Goal: Information Seeking & Learning: Learn about a topic

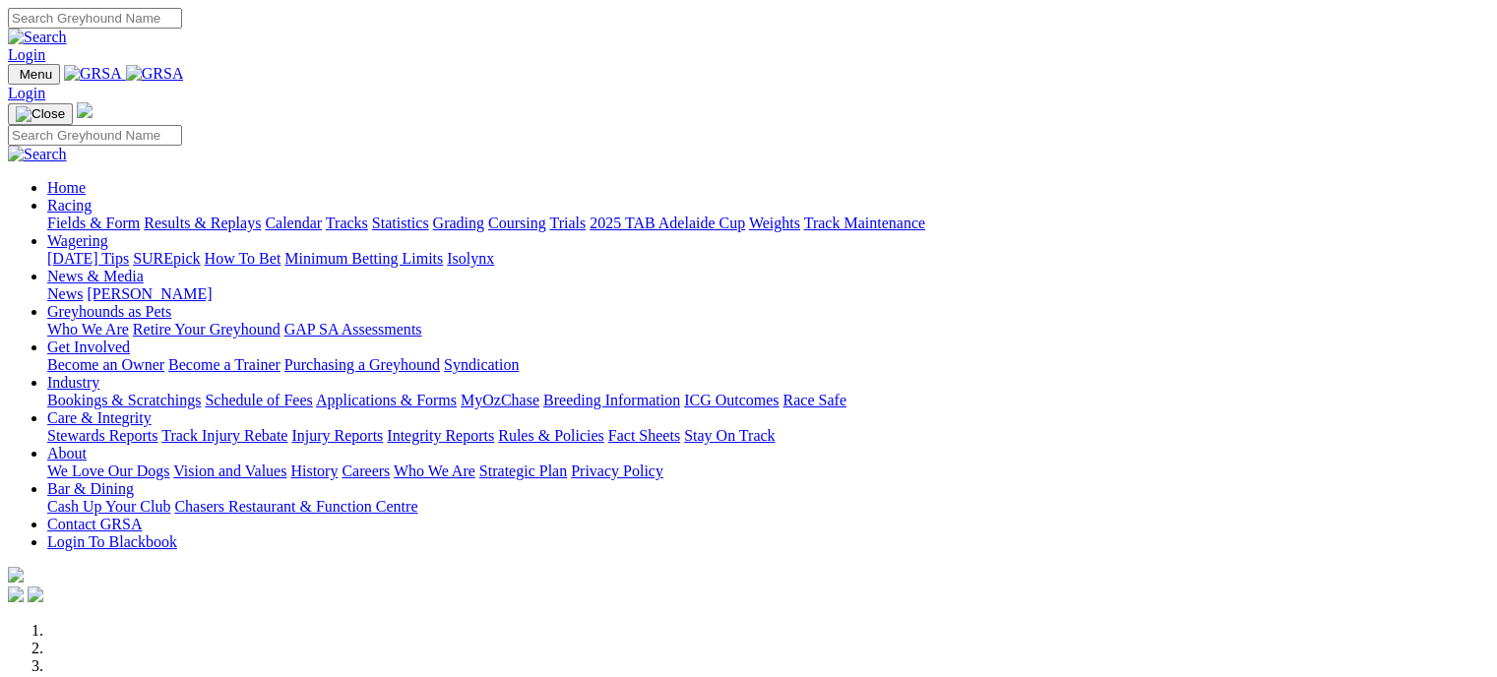
click at [92, 197] on link "Racing" at bounding box center [69, 205] width 44 height 17
click at [255, 215] on link "Results & Replays" at bounding box center [202, 223] width 117 height 17
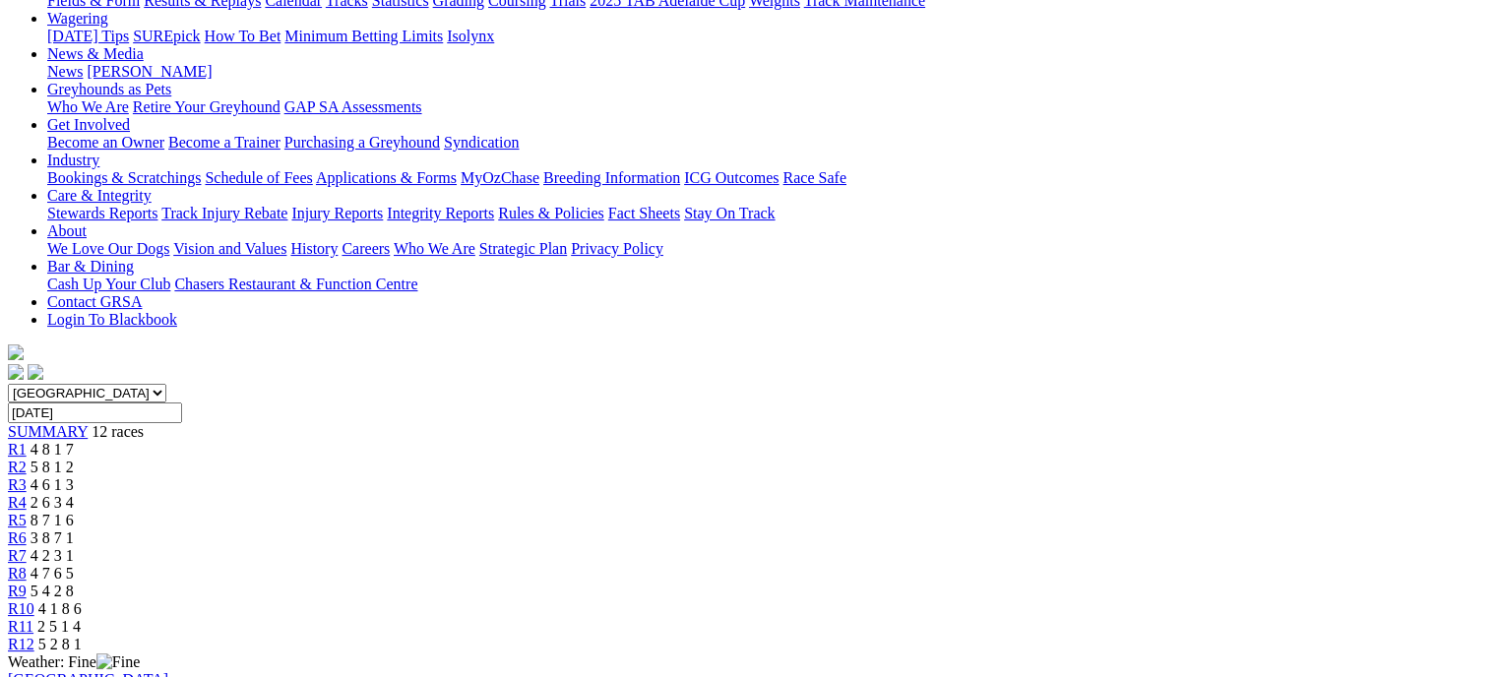
scroll to position [238, 0]
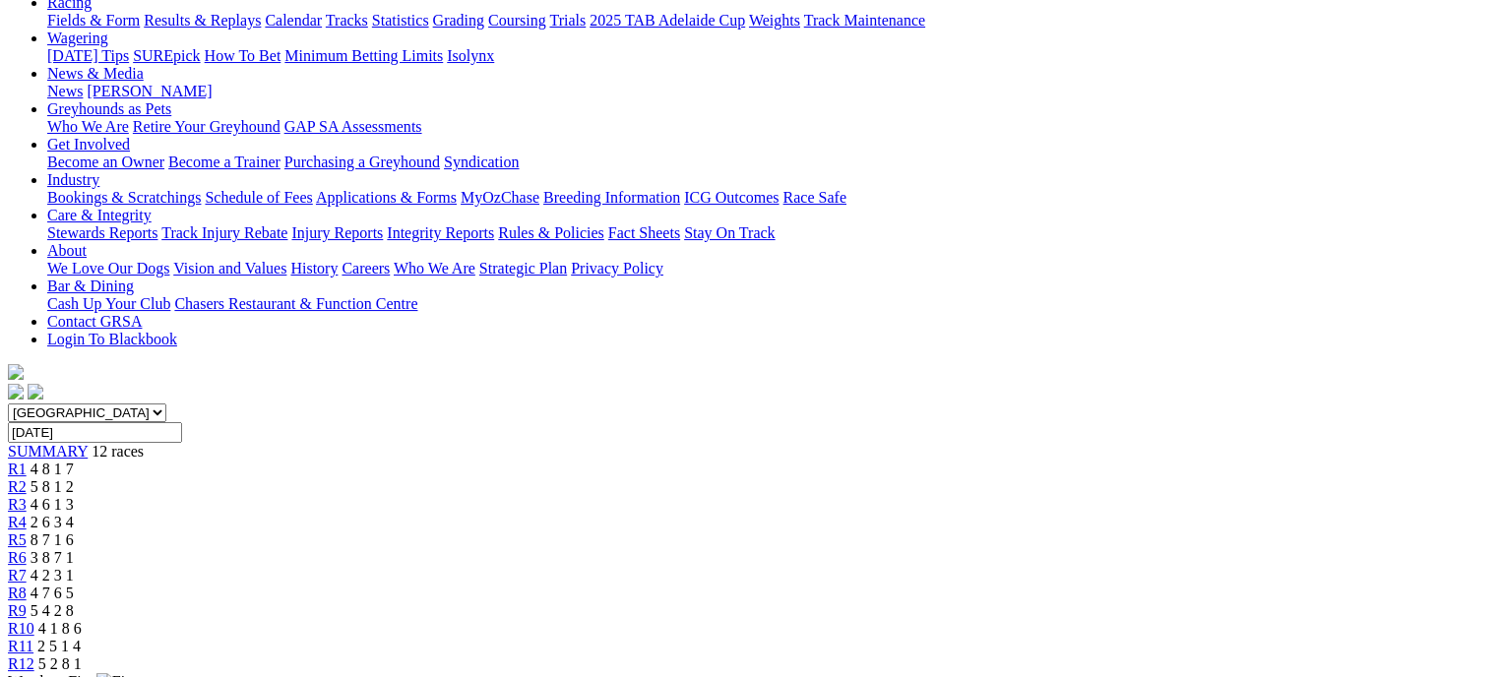
click at [27, 478] on link "R2" at bounding box center [17, 486] width 19 height 17
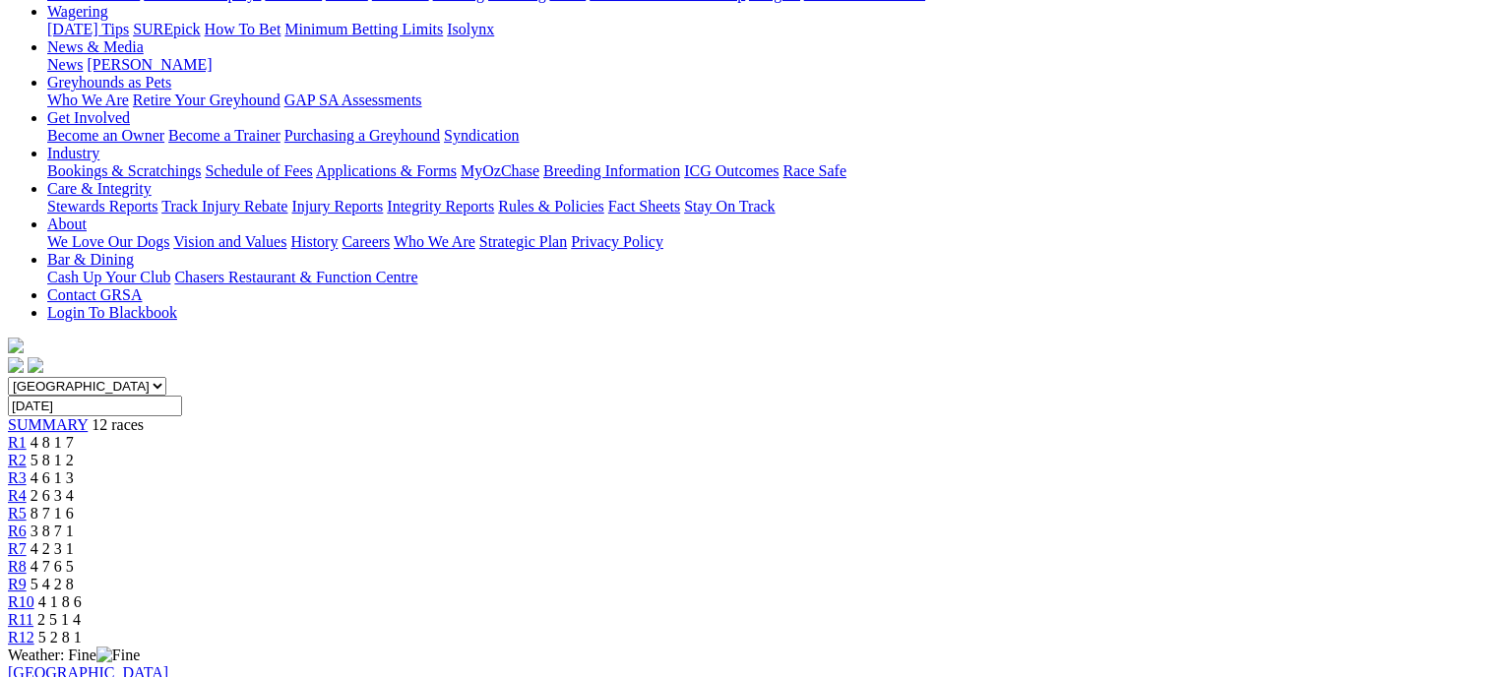
scroll to position [260, 0]
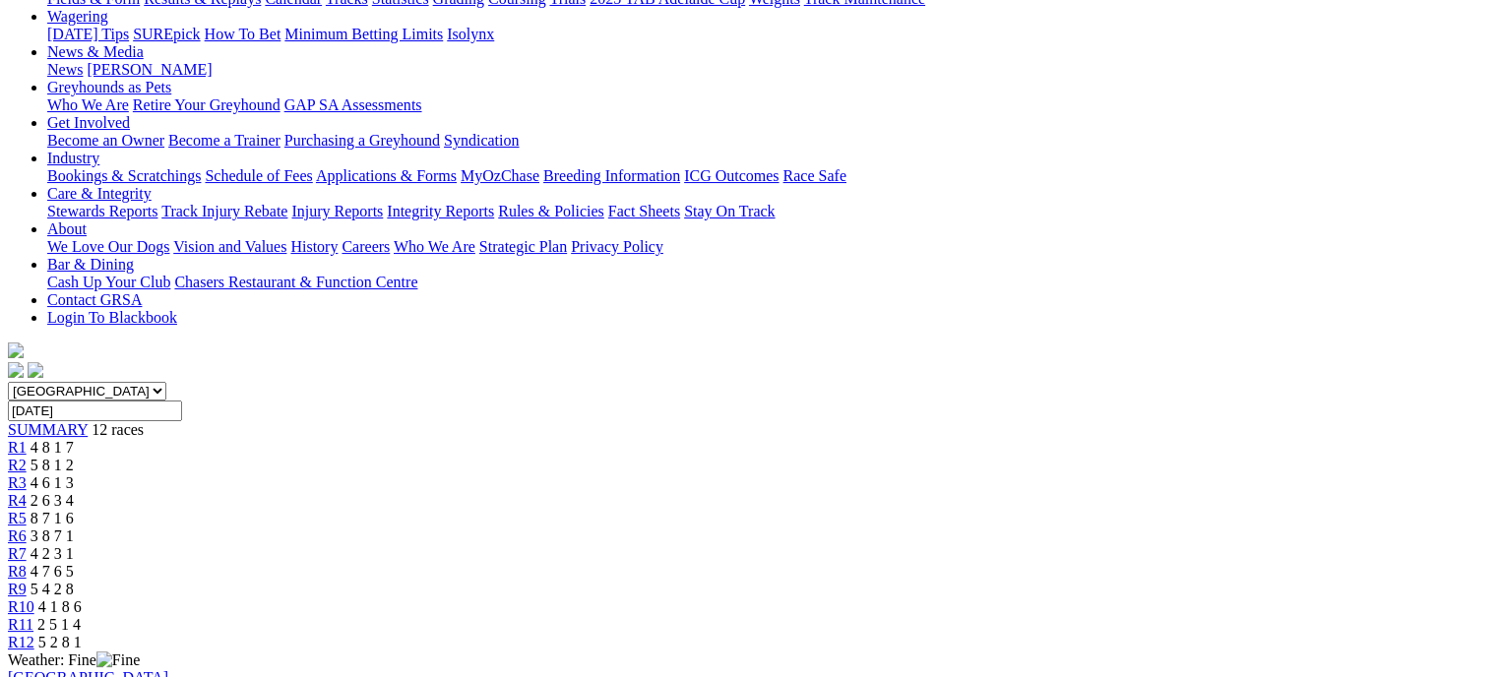
drag, startPoint x: 1506, startPoint y: 84, endPoint x: 1481, endPoint y: 153, distance: 73.5
click at [515, 475] on div "R3 4 6 1 3" at bounding box center [749, 484] width 1482 height 18
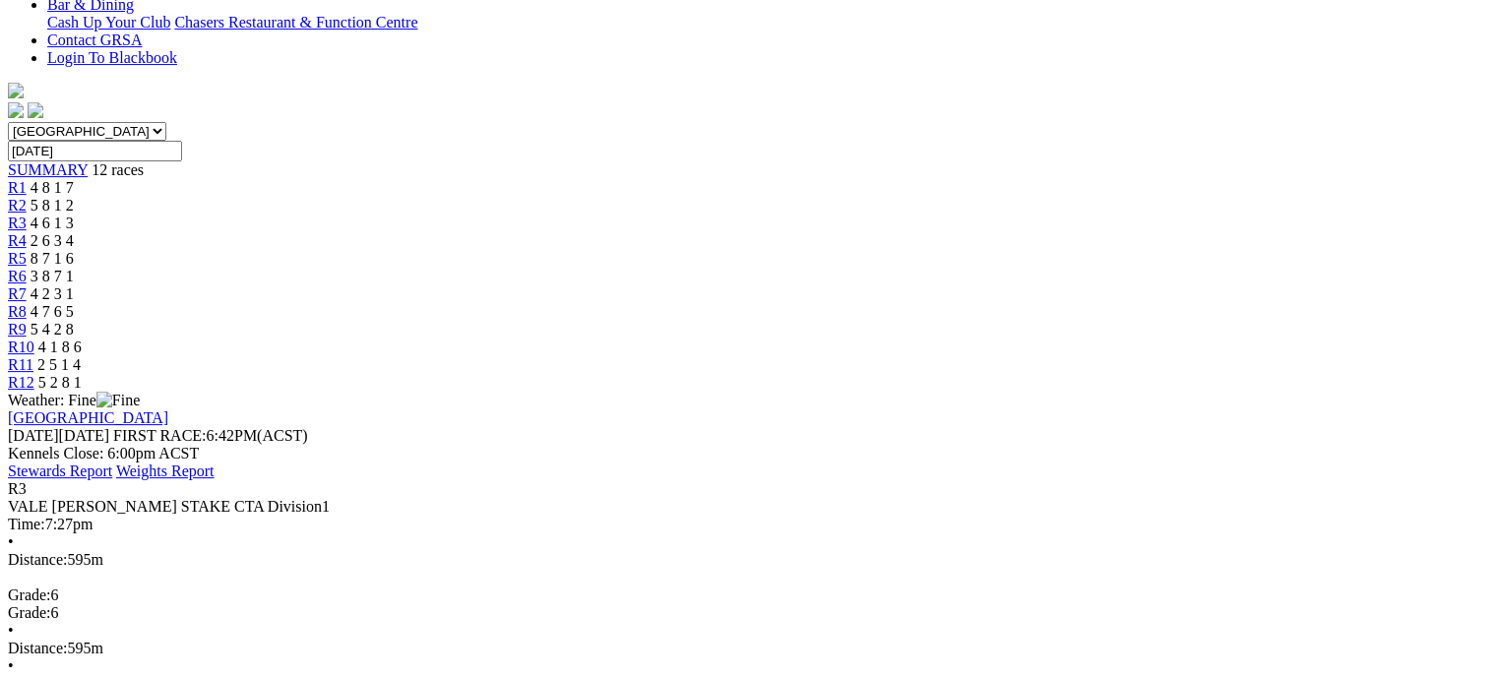
scroll to position [504, 0]
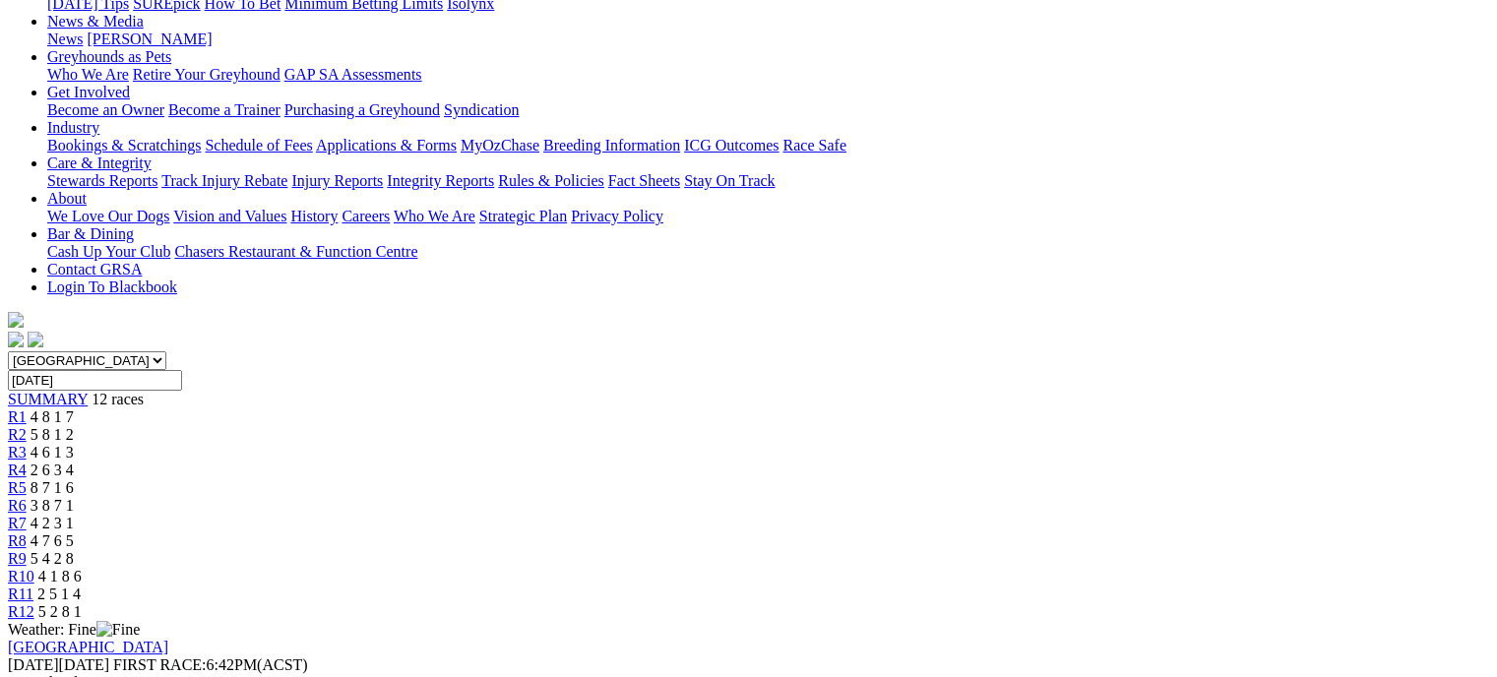
scroll to position [265, 0]
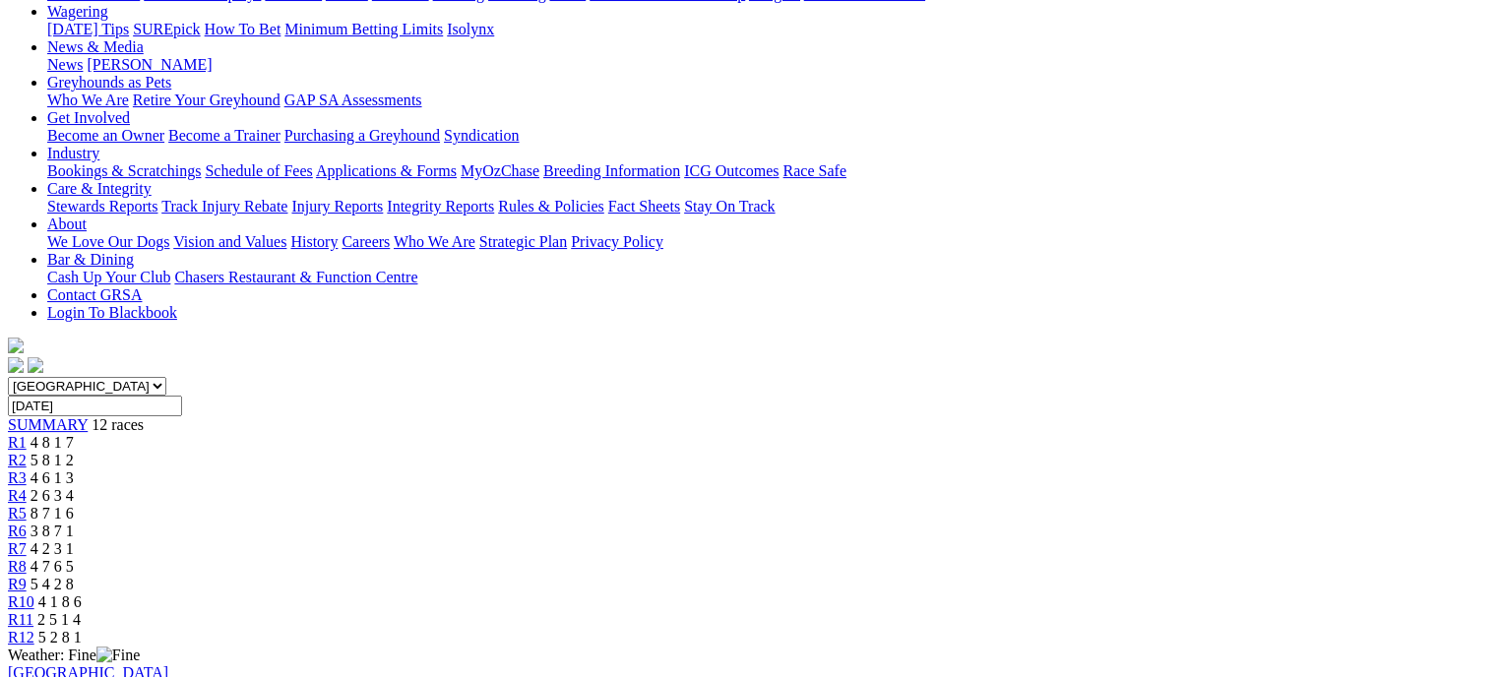
click at [27, 487] on link "R4" at bounding box center [17, 495] width 19 height 17
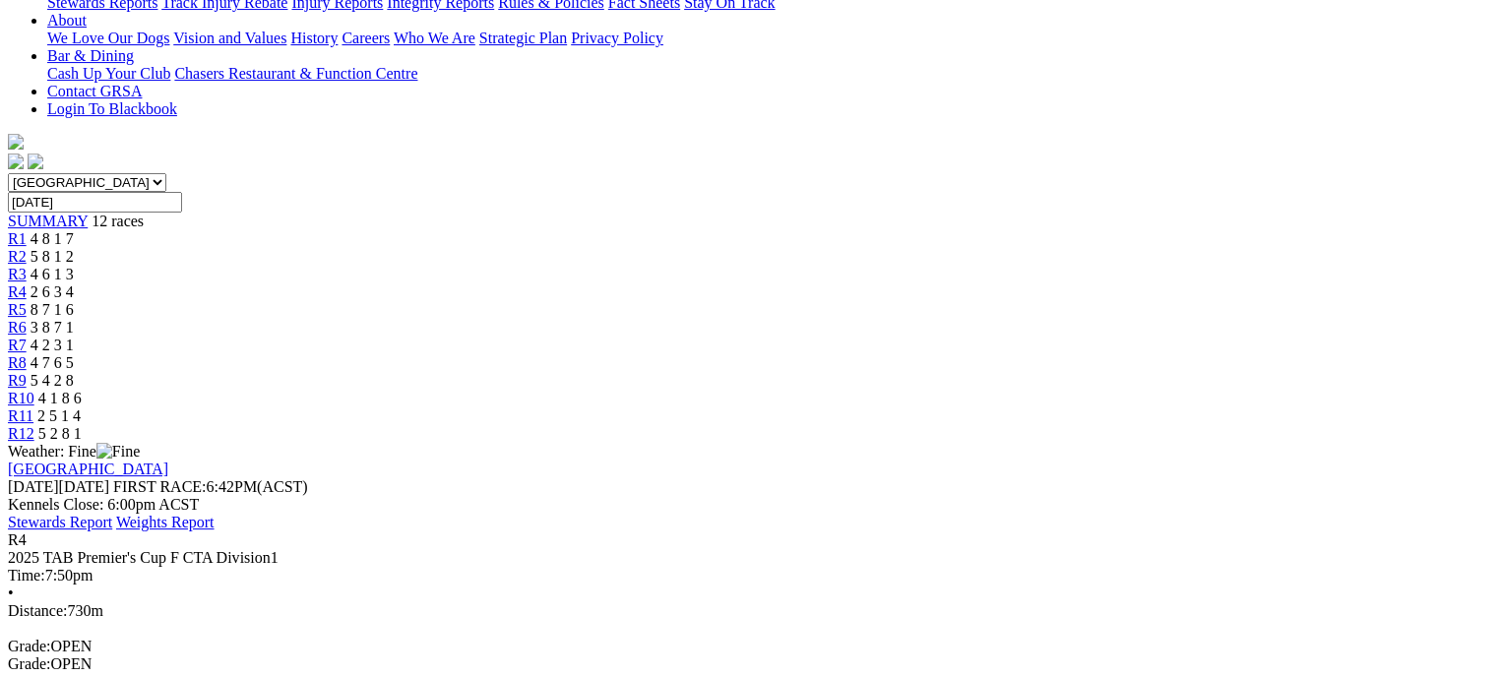
scroll to position [460, 0]
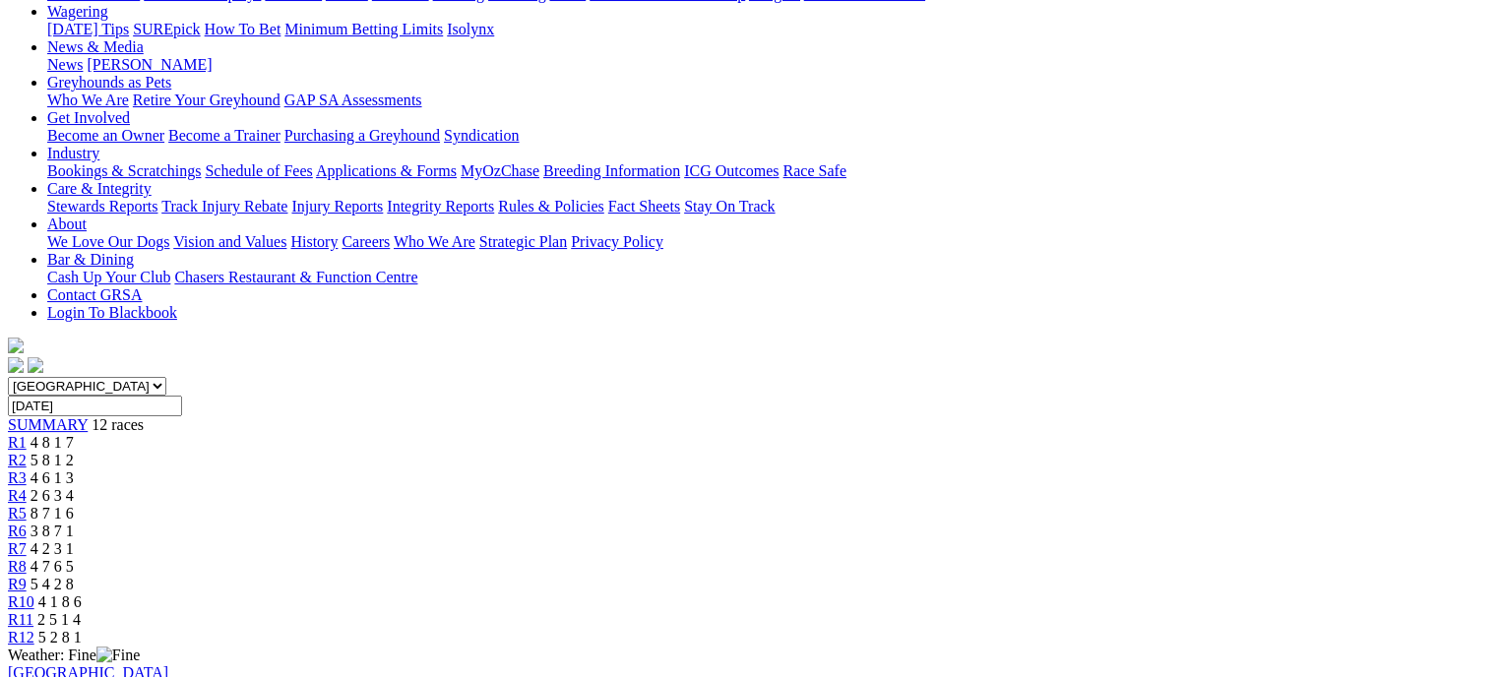
scroll to position [260, 0]
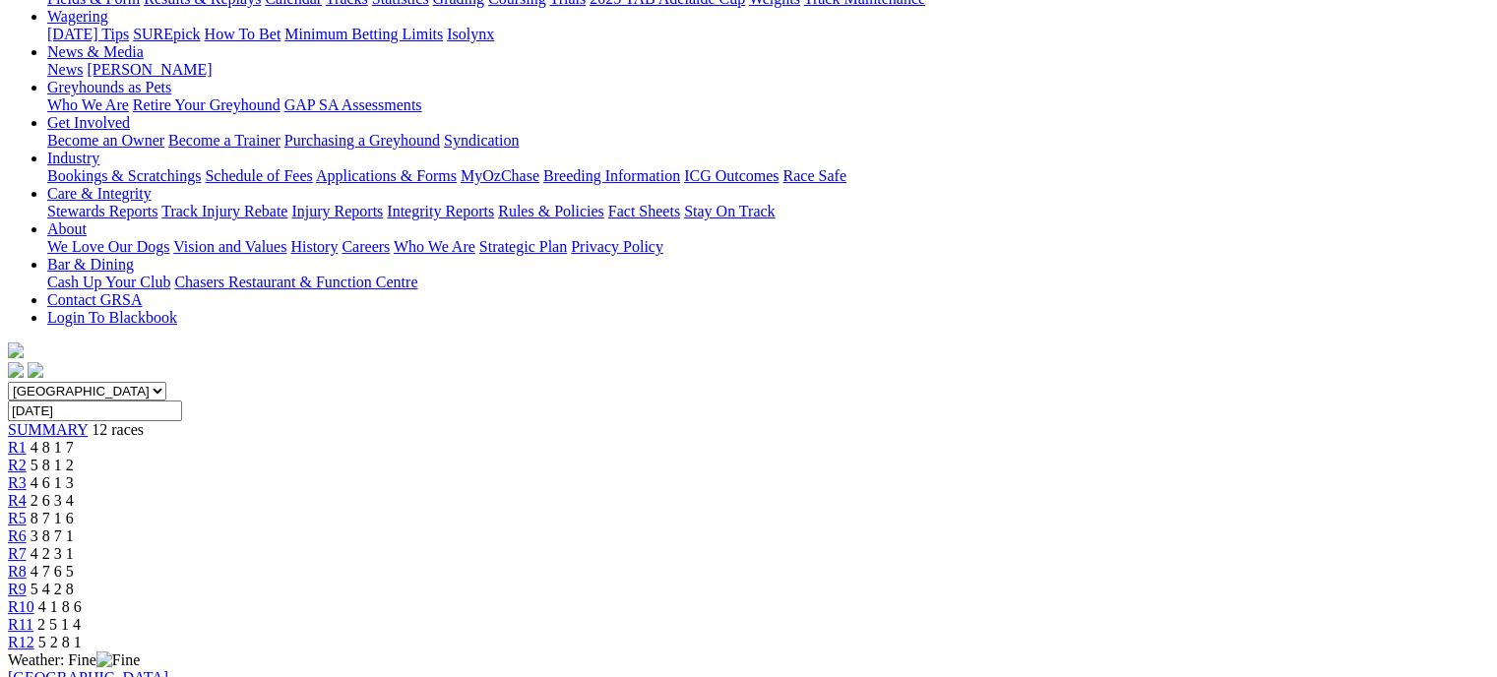
click at [700, 510] on div "R5 8 7 1 6" at bounding box center [749, 519] width 1482 height 18
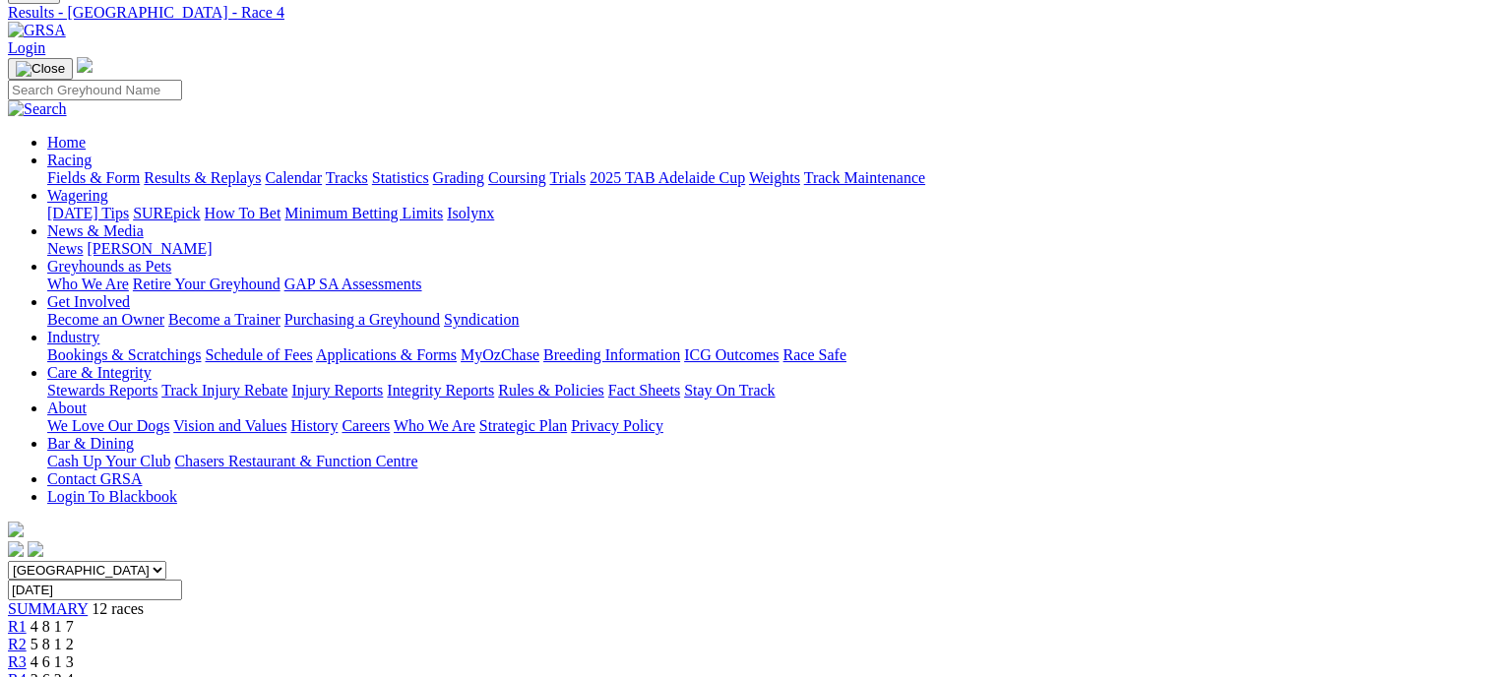
scroll to position [156, 0]
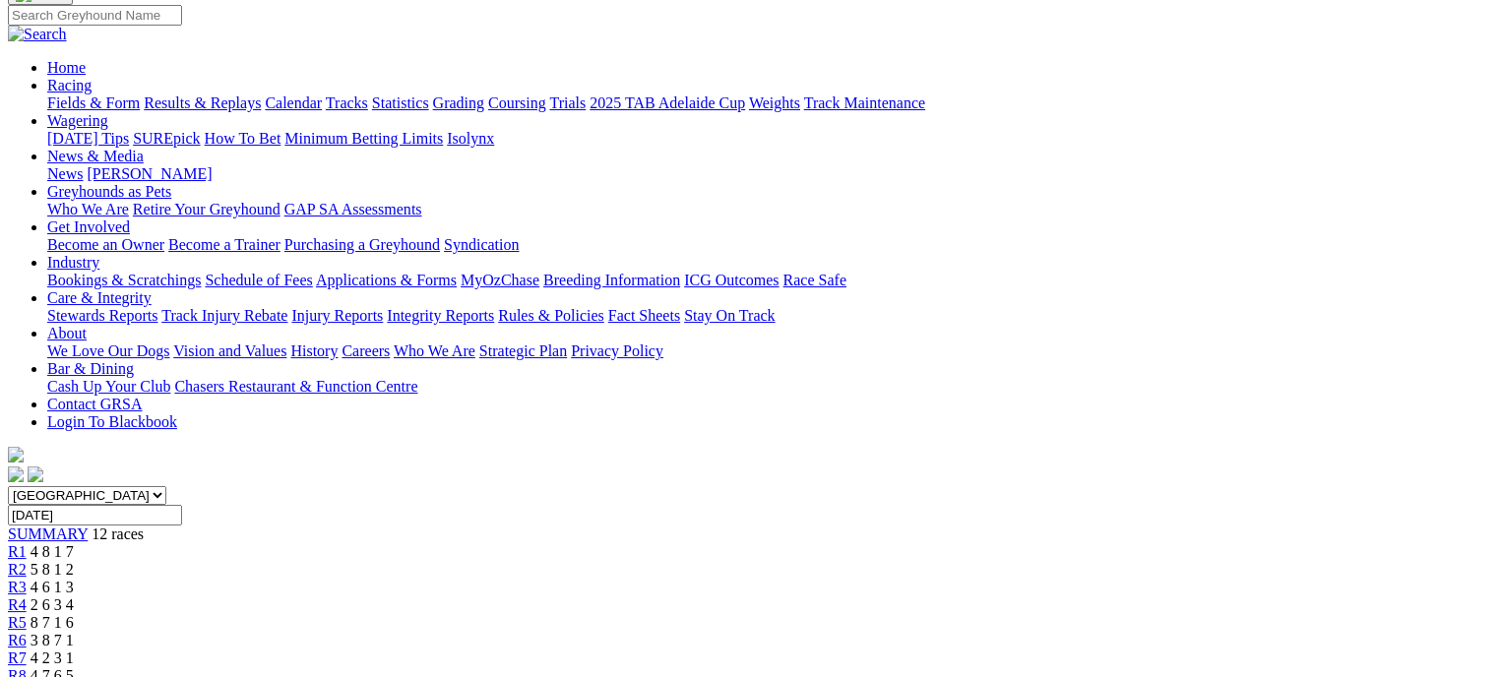
click at [74, 614] on span "8 7 1 6" at bounding box center [52, 622] width 43 height 17
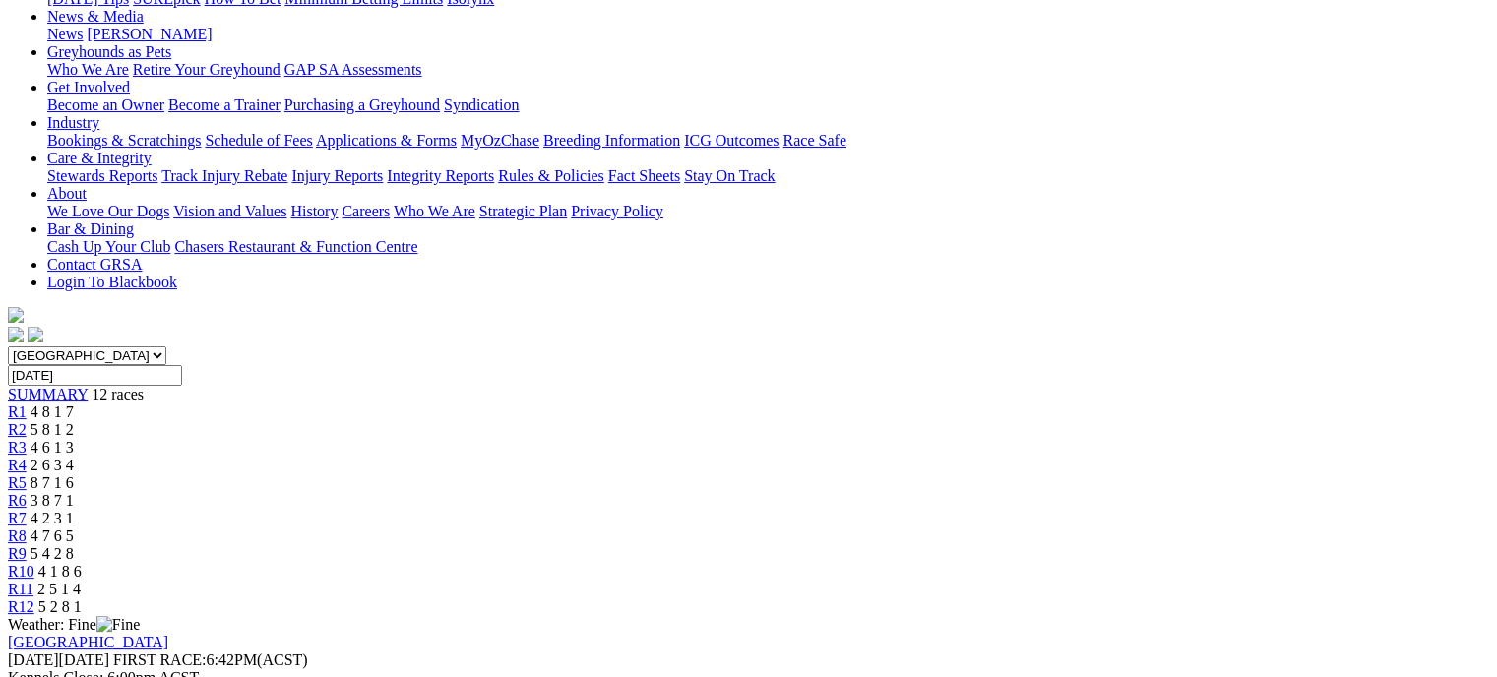
scroll to position [291, 0]
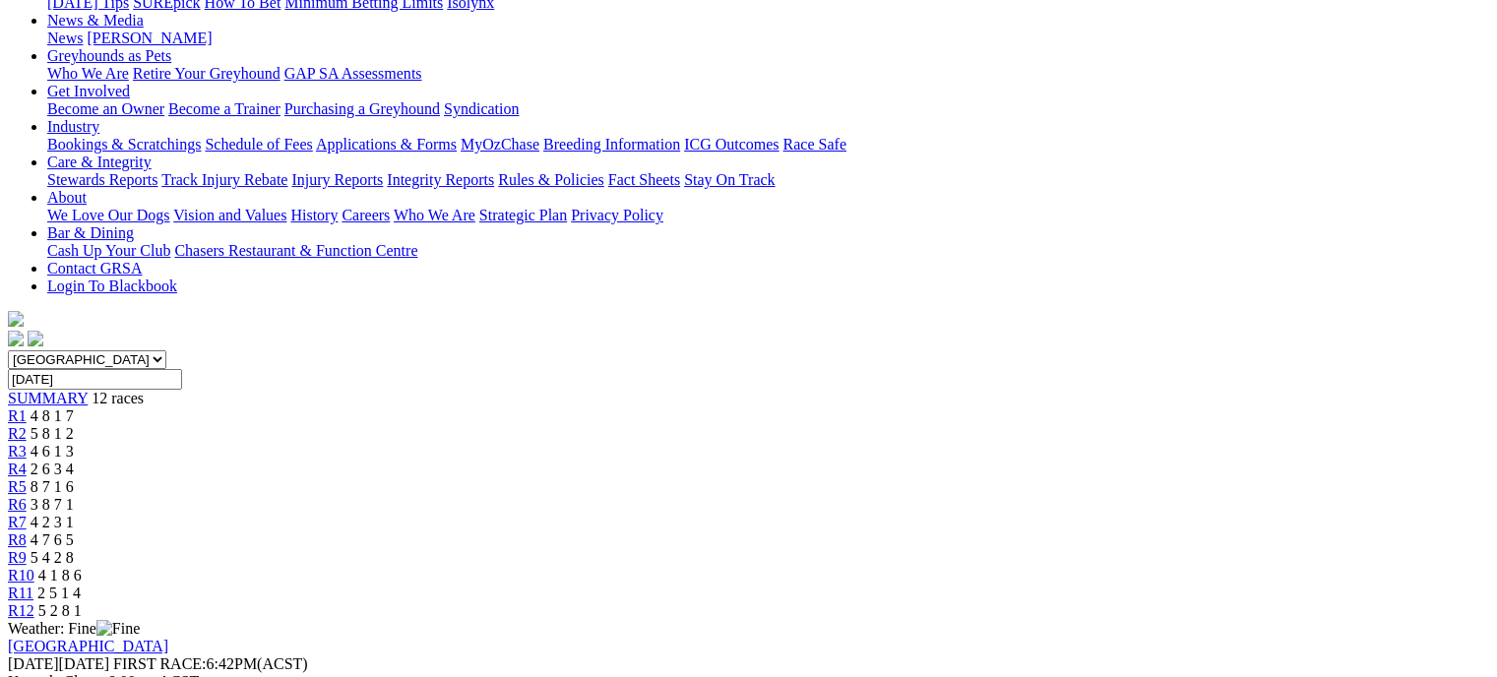
click at [732, 496] on div "R6 3 8 7 1" at bounding box center [749, 505] width 1482 height 18
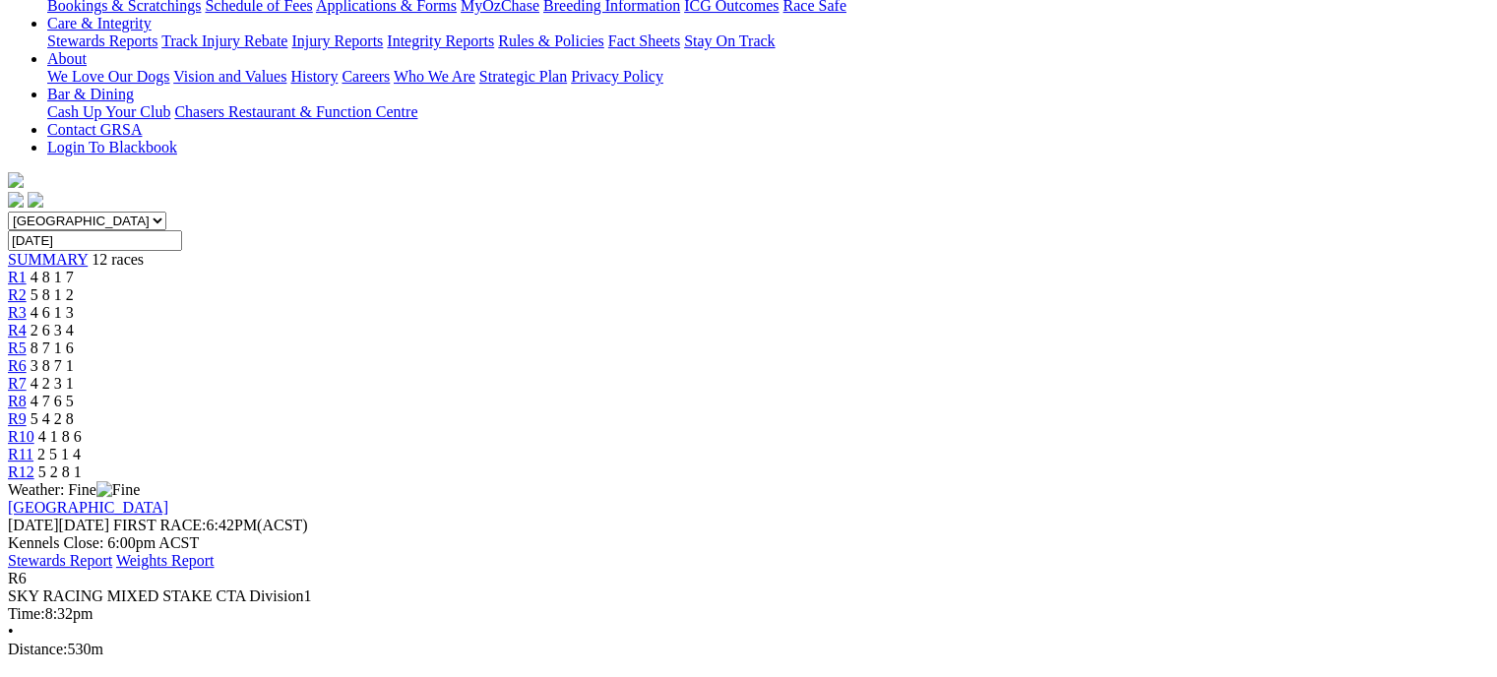
scroll to position [390, 0]
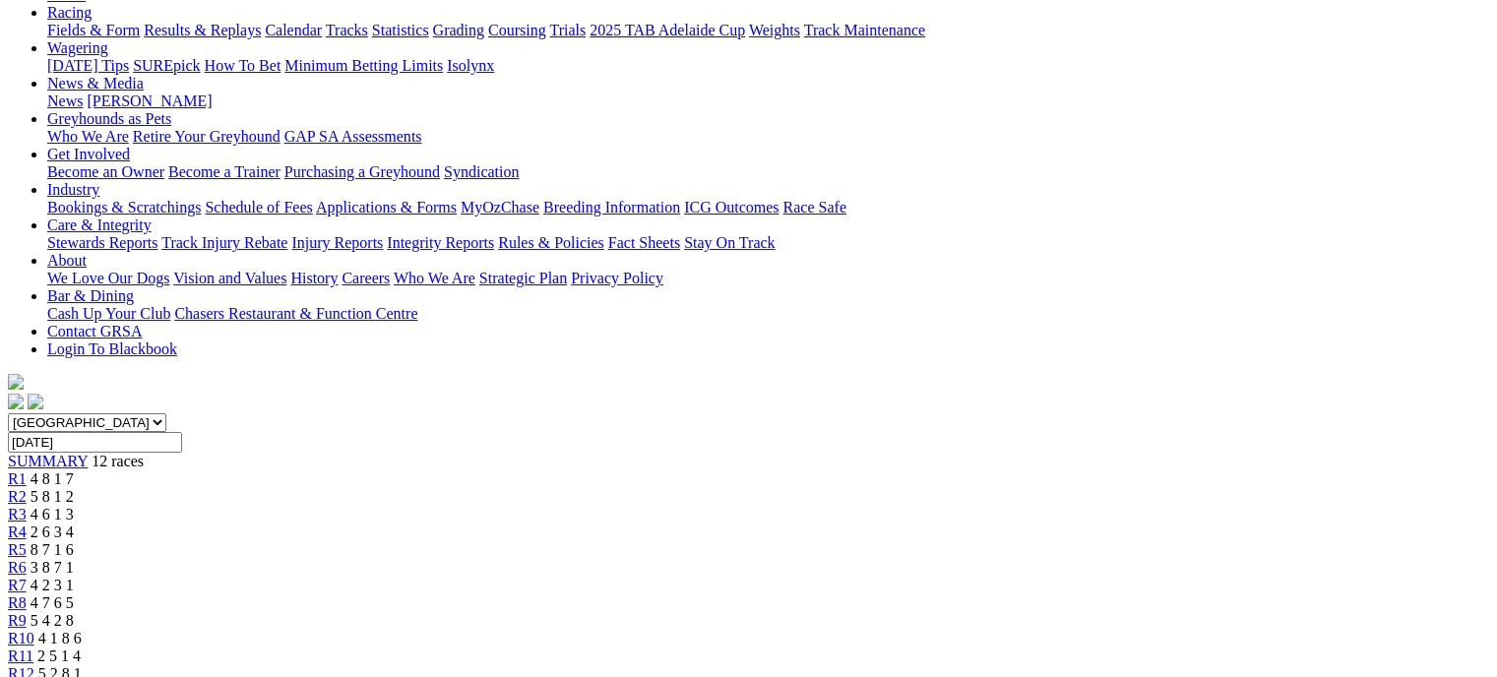
scroll to position [185, 0]
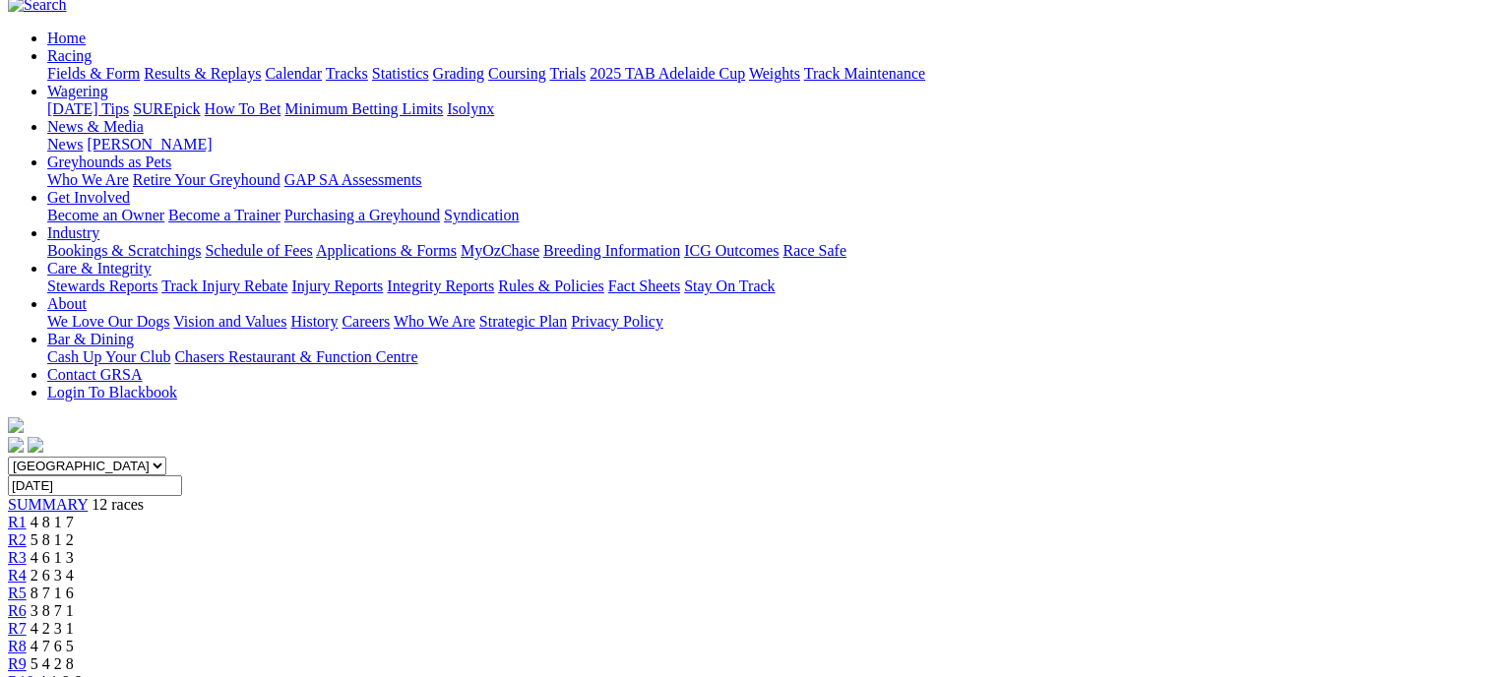
click at [895, 620] on div "R7 4 2 3 1" at bounding box center [749, 629] width 1482 height 18
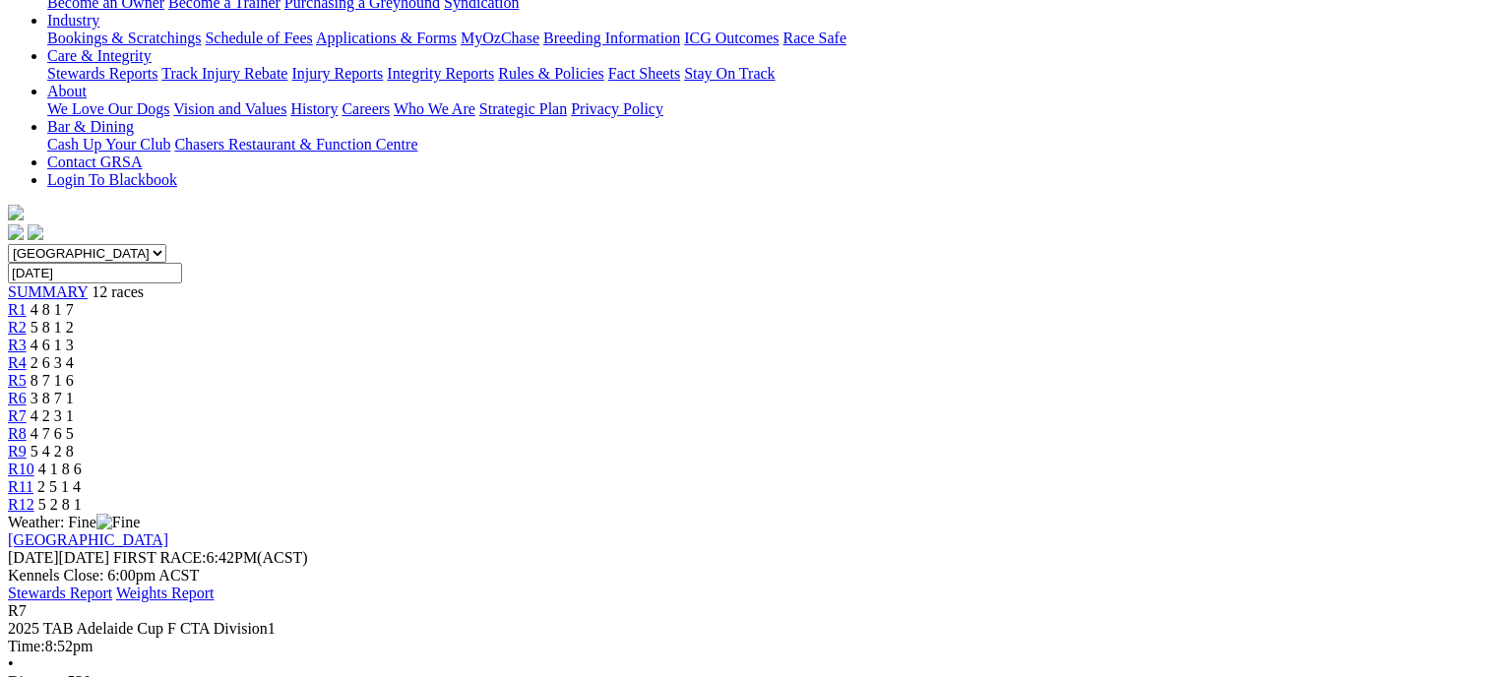
scroll to position [354, 0]
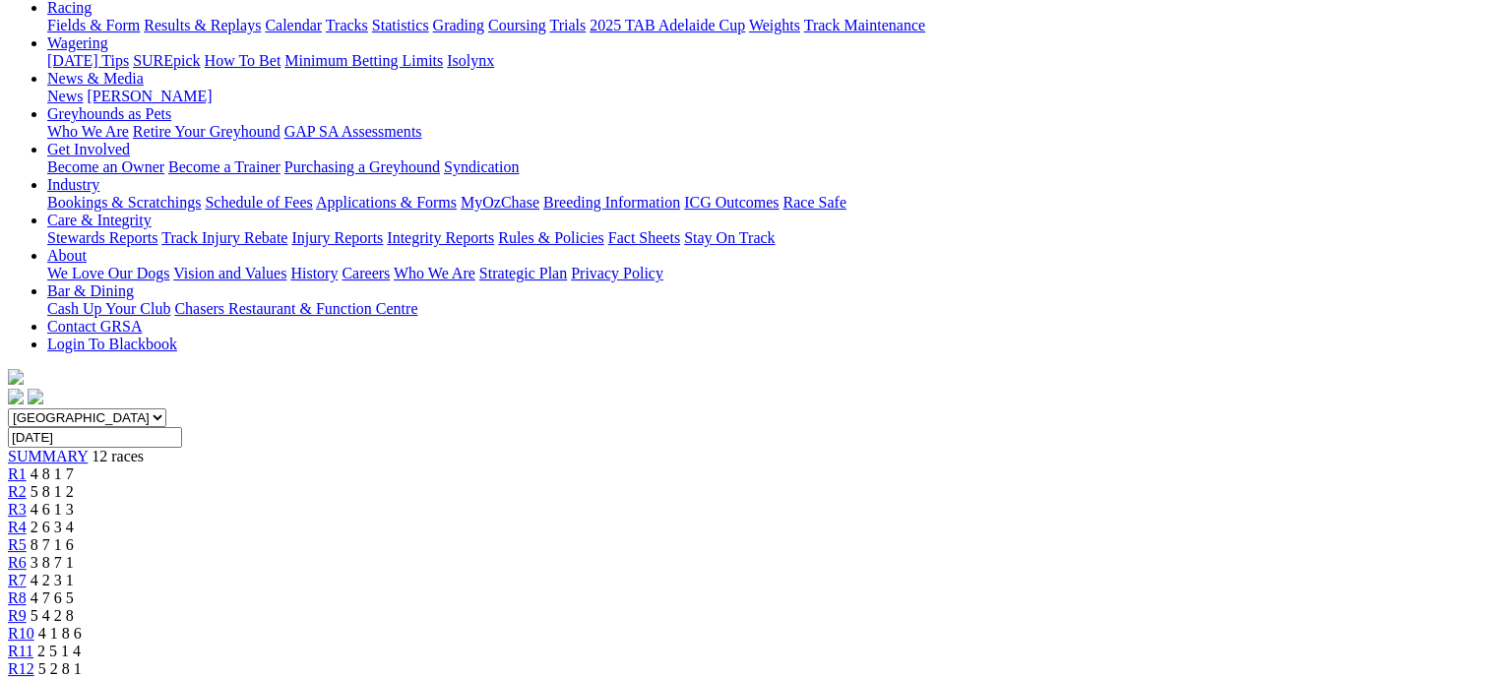
scroll to position [193, 0]
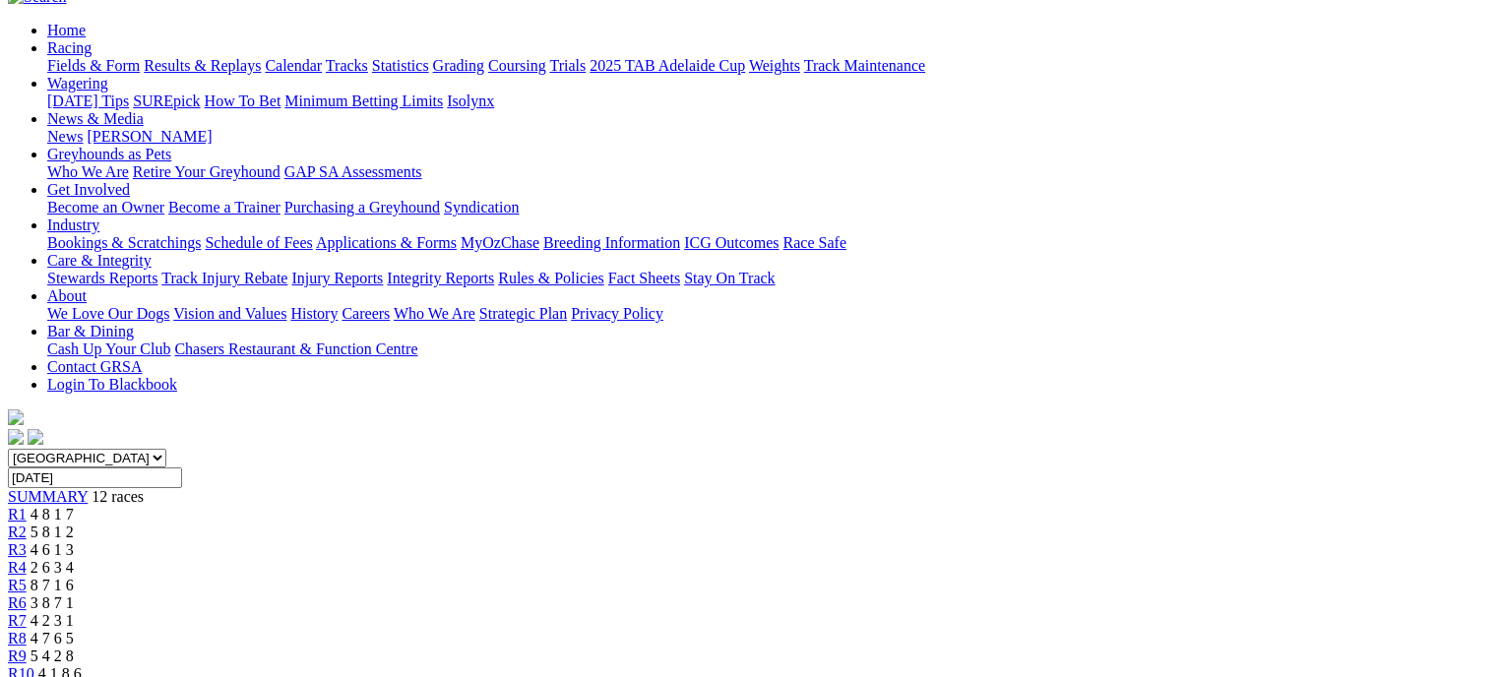
click at [27, 630] on link "R8" at bounding box center [17, 638] width 19 height 17
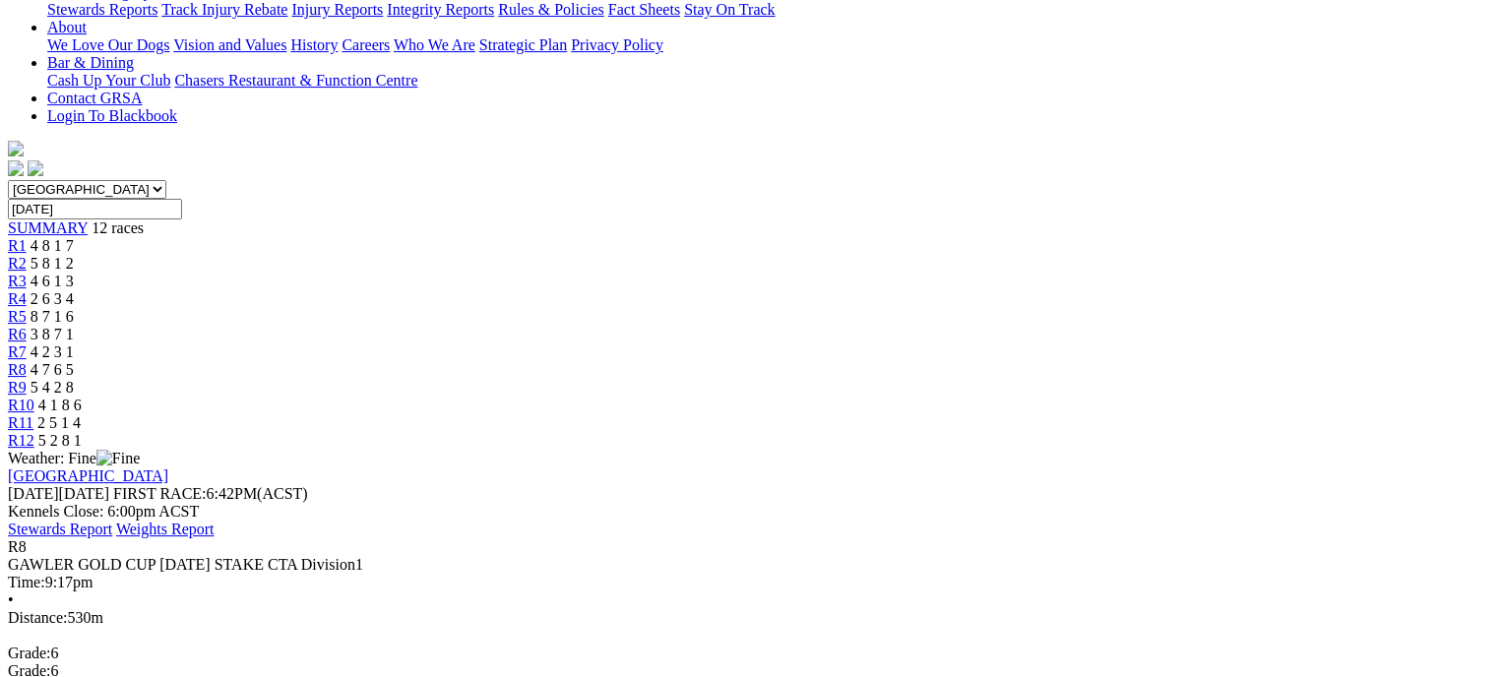
scroll to position [410, 0]
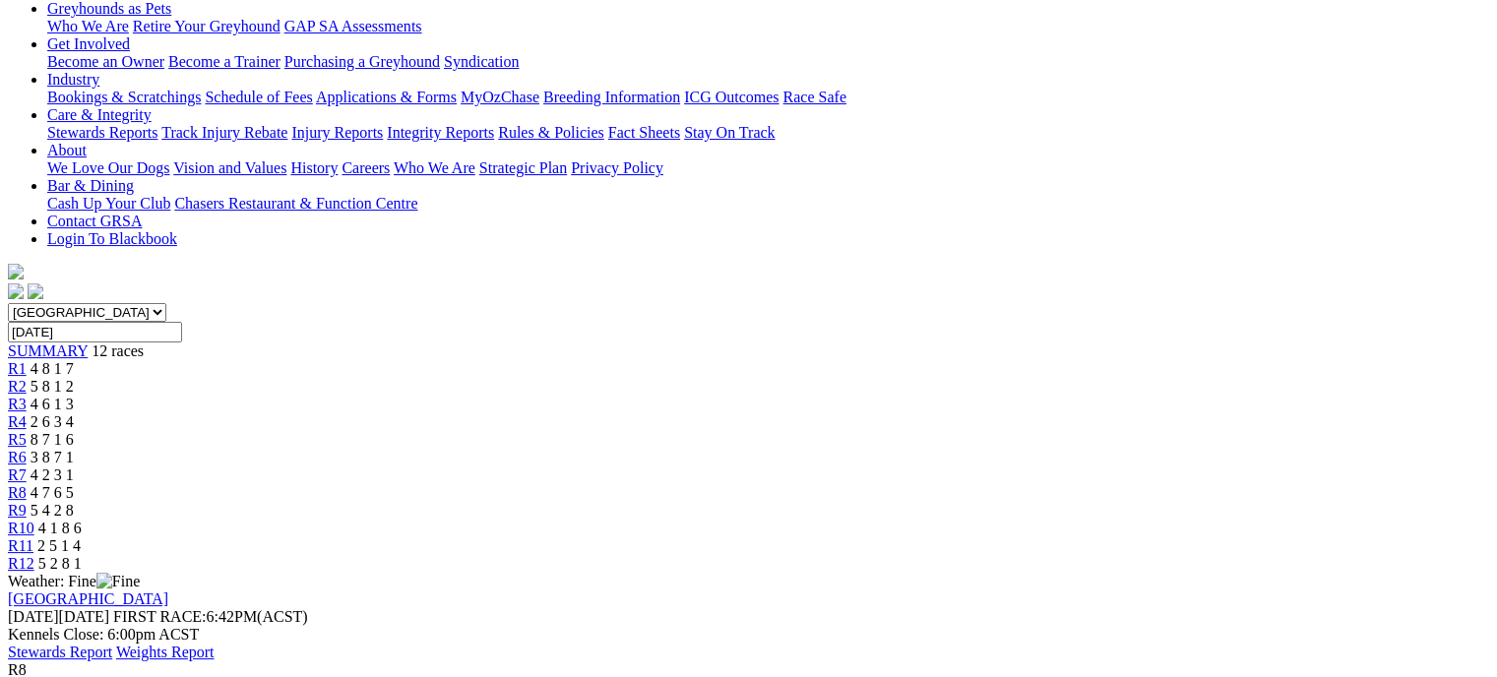
scroll to position [284, 0]
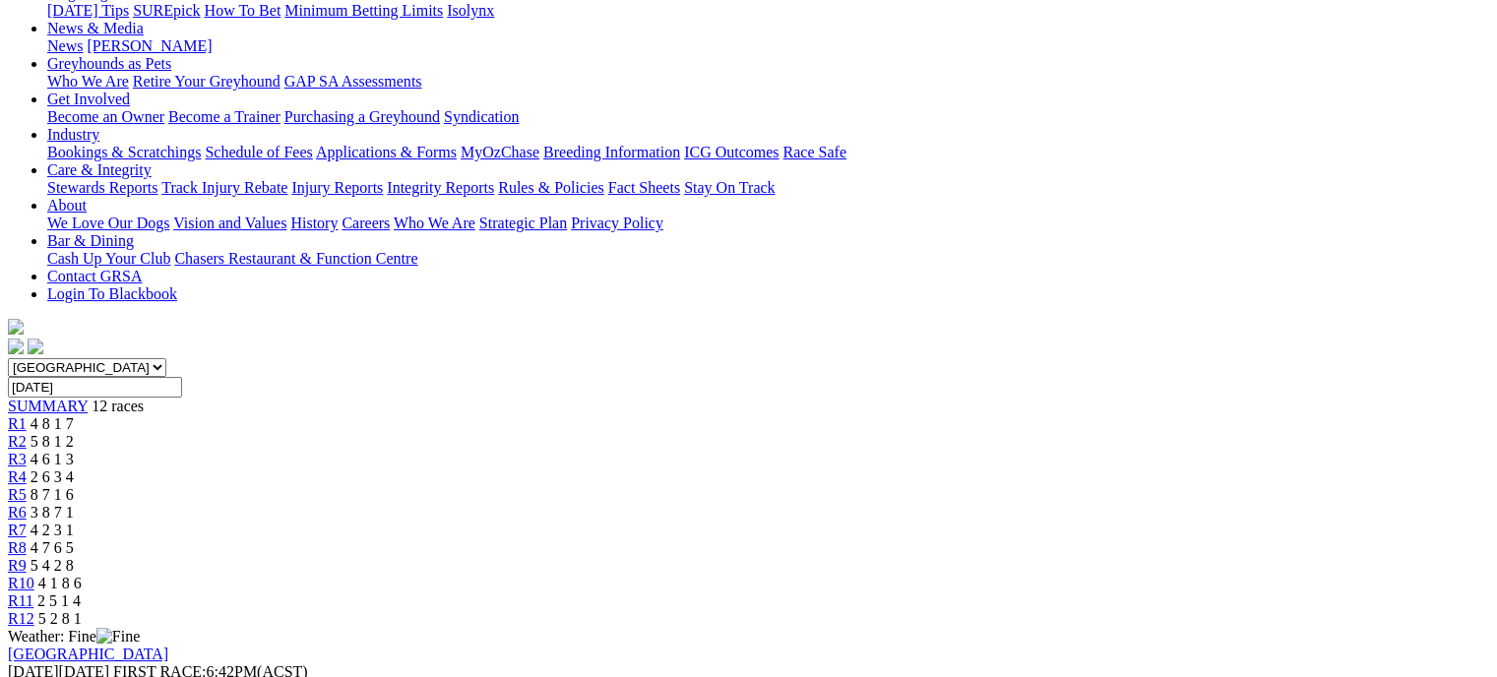
click at [1075, 557] on div "R9 5 4 2 8" at bounding box center [749, 566] width 1482 height 18
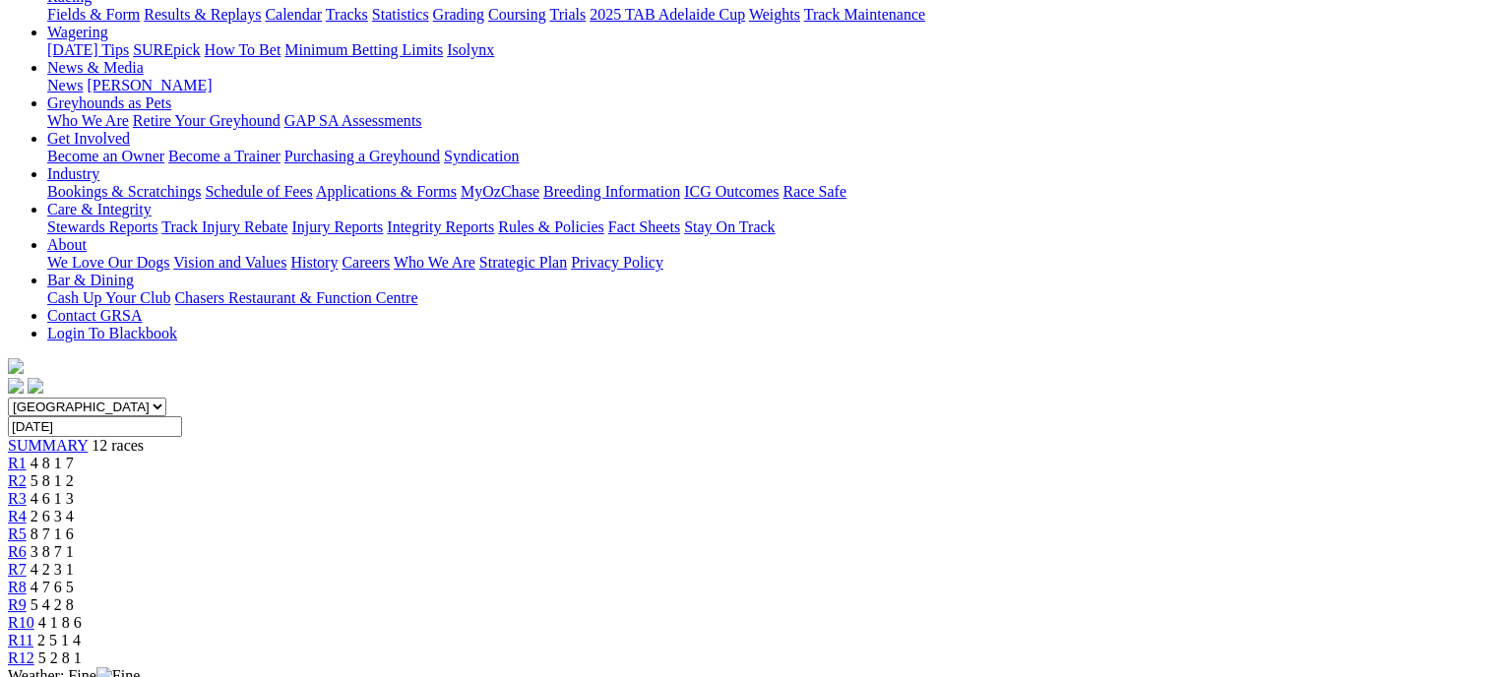
scroll to position [218, 0]
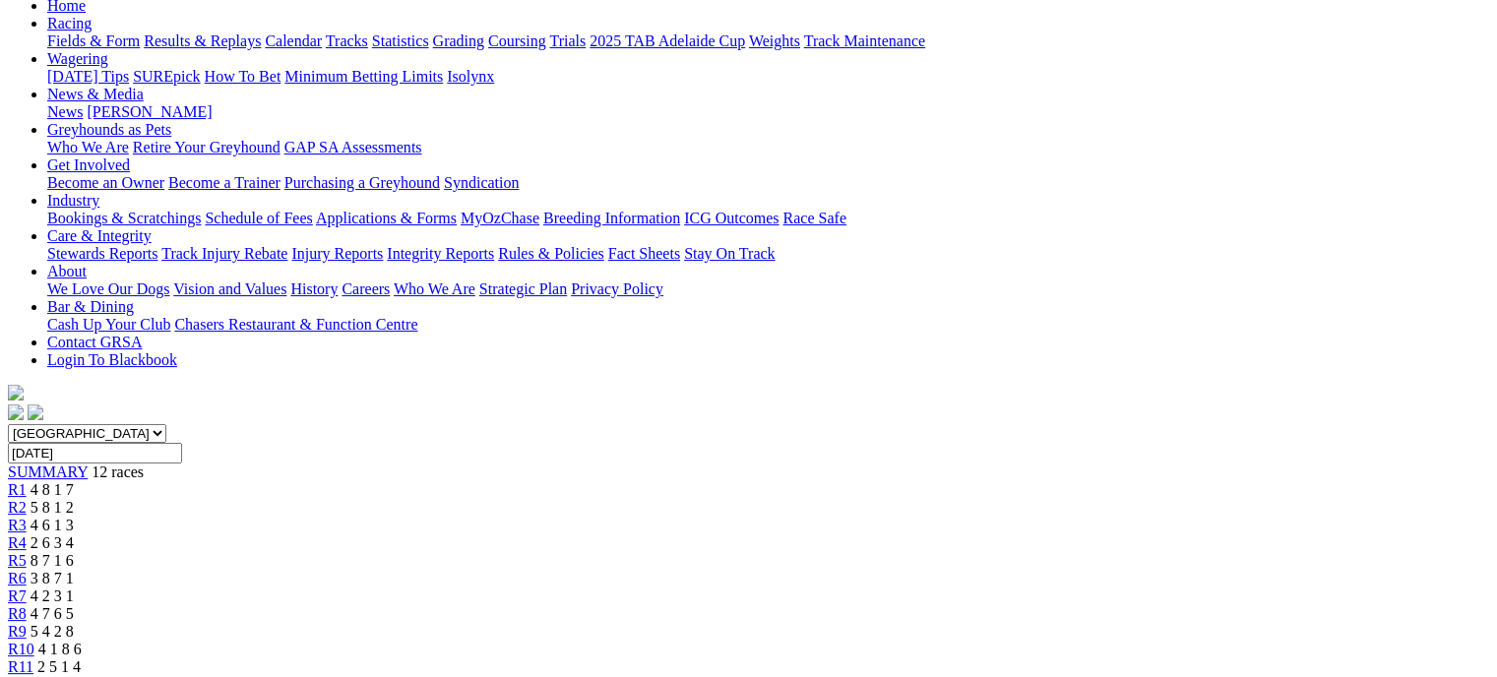
click at [34, 641] on link "R10" at bounding box center [21, 649] width 27 height 17
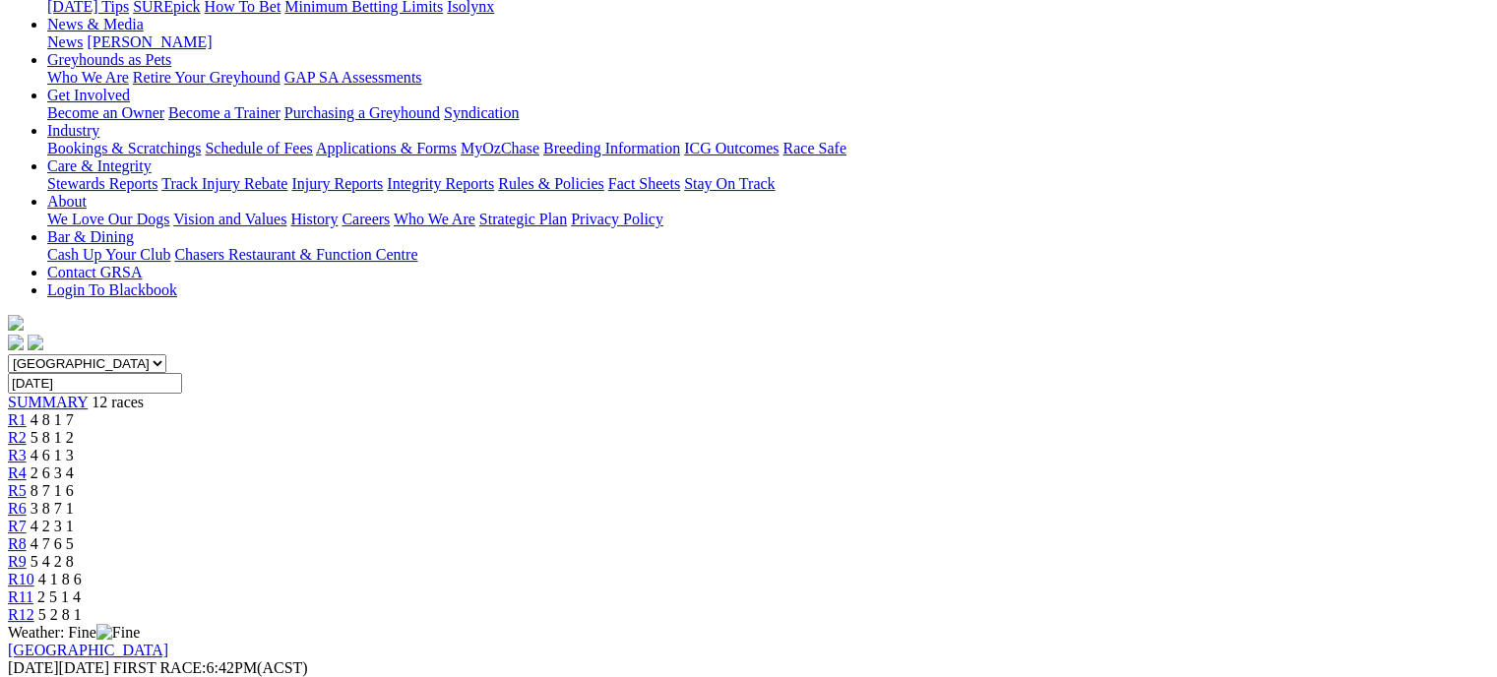
scroll to position [285, 0]
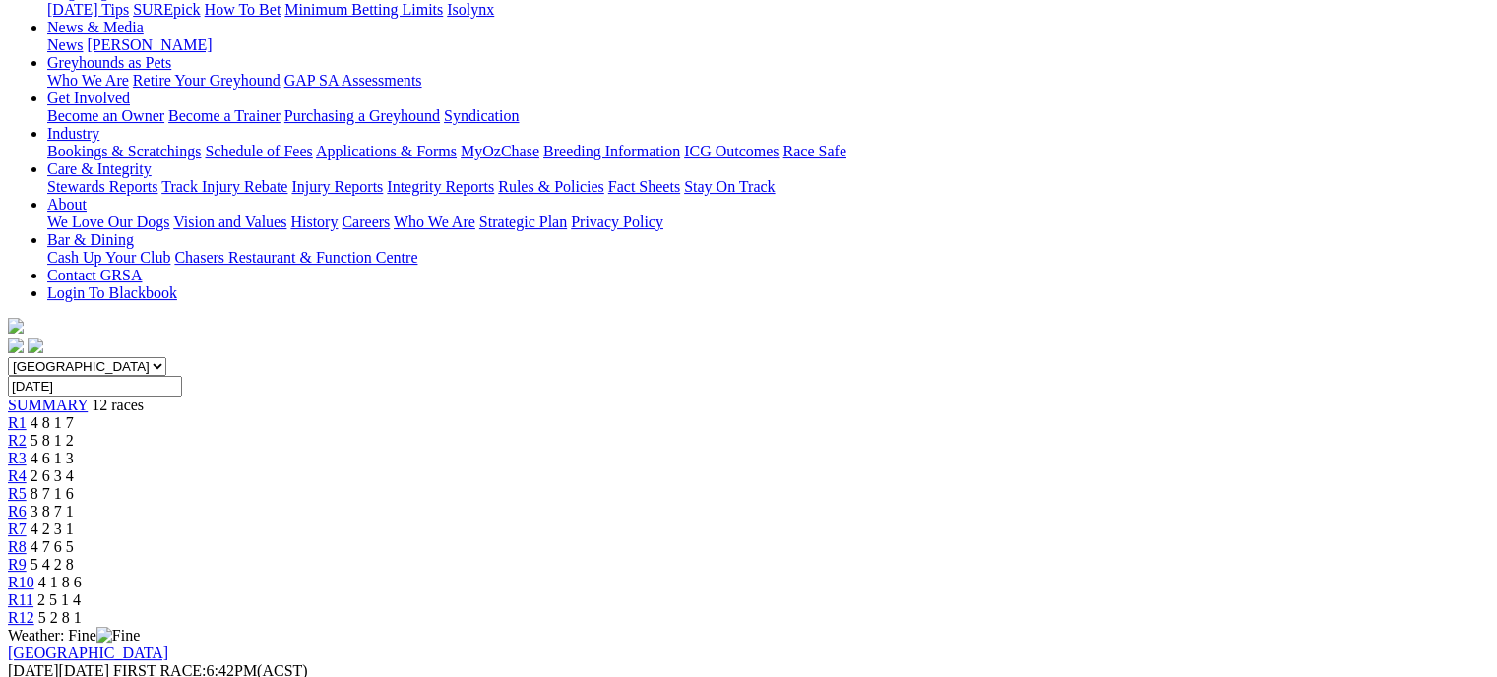
click at [33, 592] on link "R11" at bounding box center [21, 600] width 26 height 17
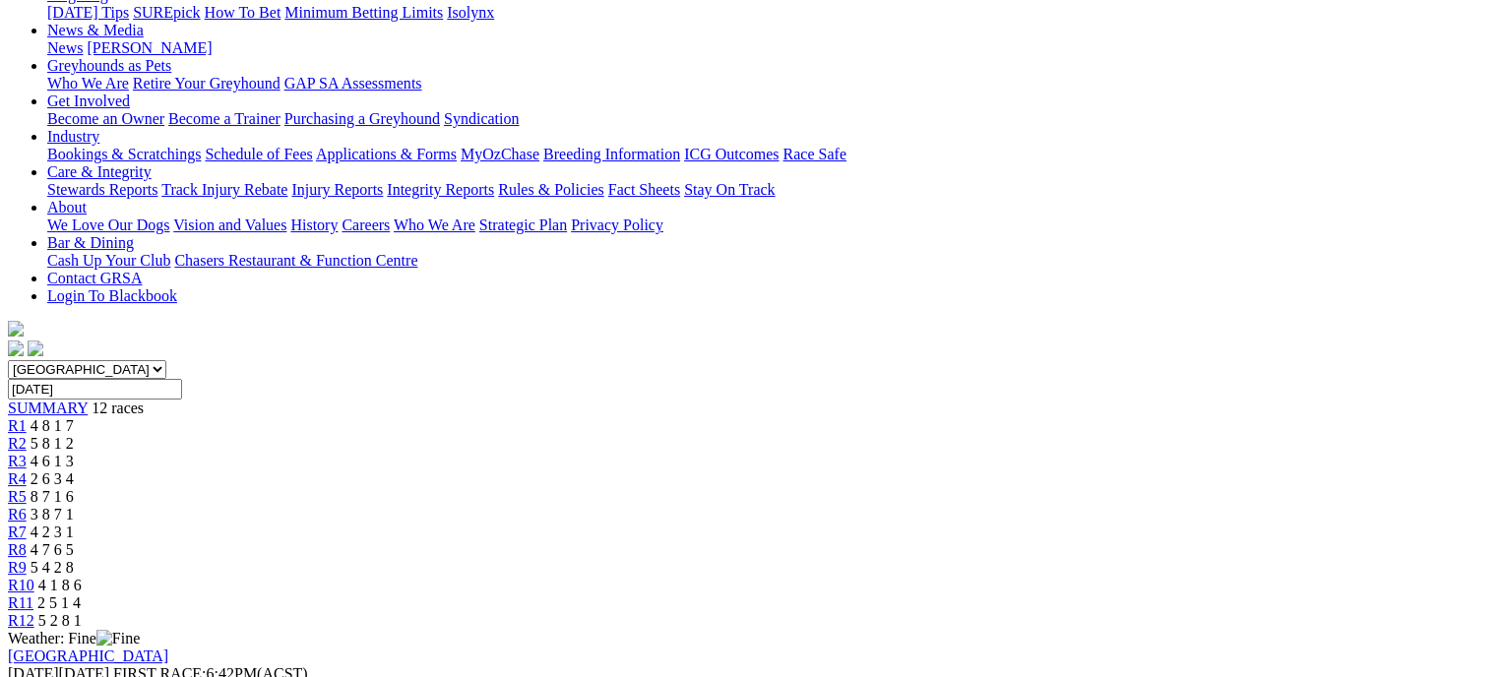
click at [1356, 612] on div "R12 5 2 8 1" at bounding box center [749, 621] width 1482 height 18
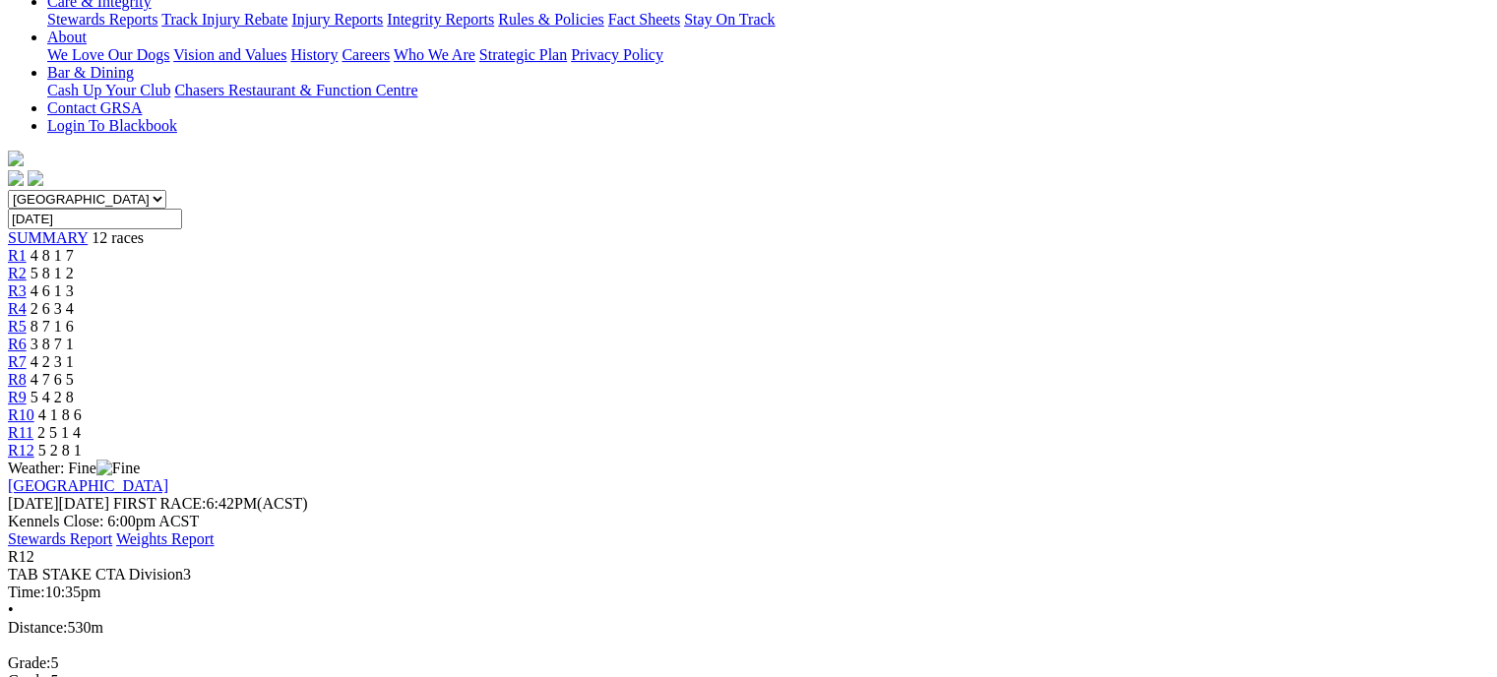
scroll to position [446, 0]
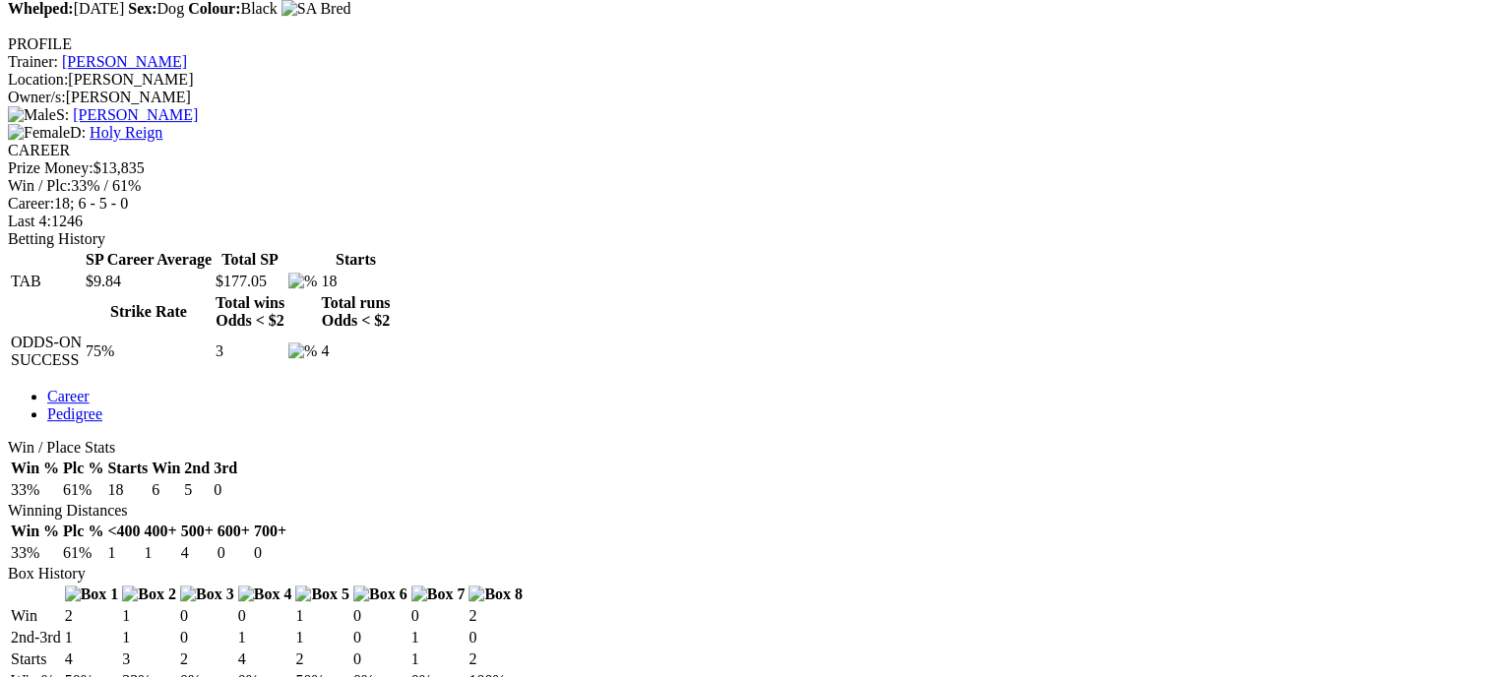
scroll to position [719, 0]
